Goal: Understand process/instructions

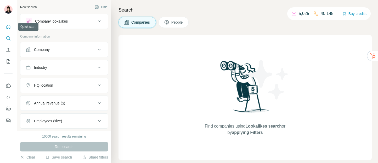
drag, startPoint x: 0, startPoint y: 0, endPoint x: 9, endPoint y: 26, distance: 27.2
click at [9, 25] on icon "Quick start" at bounding box center [9, 27] width 4 height 4
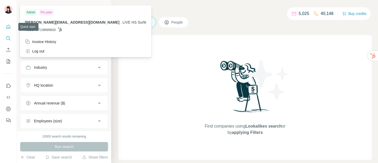
drag, startPoint x: 0, startPoint y: 0, endPoint x: 5, endPoint y: 26, distance: 26.5
click at [5, 25] on button "Quick start" at bounding box center [8, 26] width 8 height 9
